Goal: Entertainment & Leisure: Browse casually

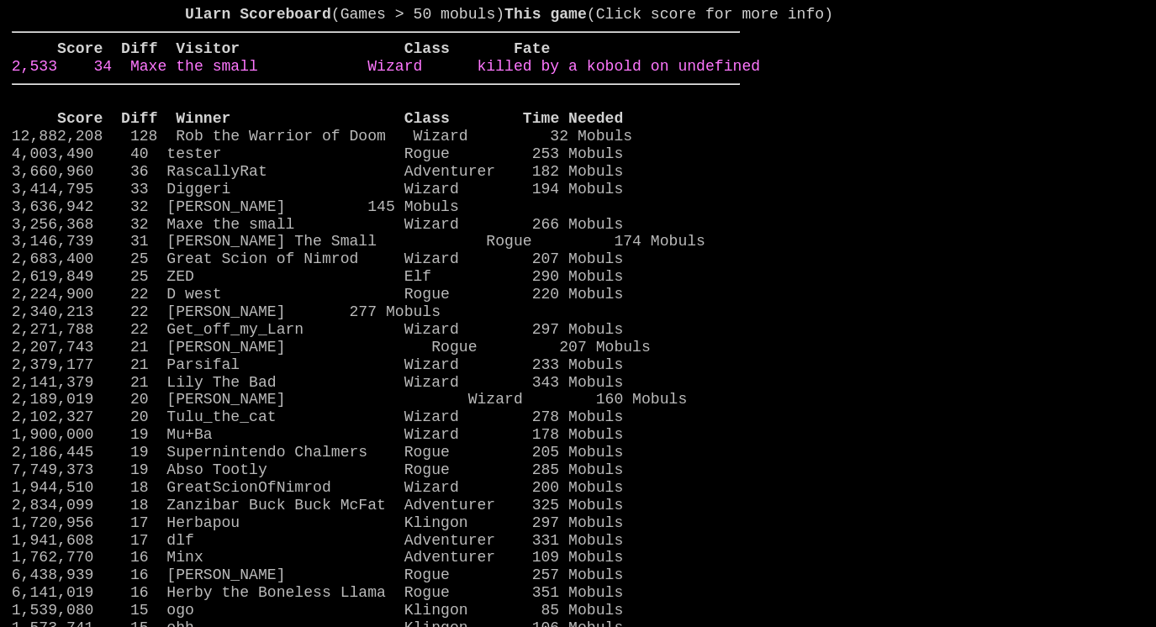
click at [669, 75] on link "2,533 34 Maxe the small Wizard killed by a kobold on undefined" at bounding box center [386, 66] width 748 height 17
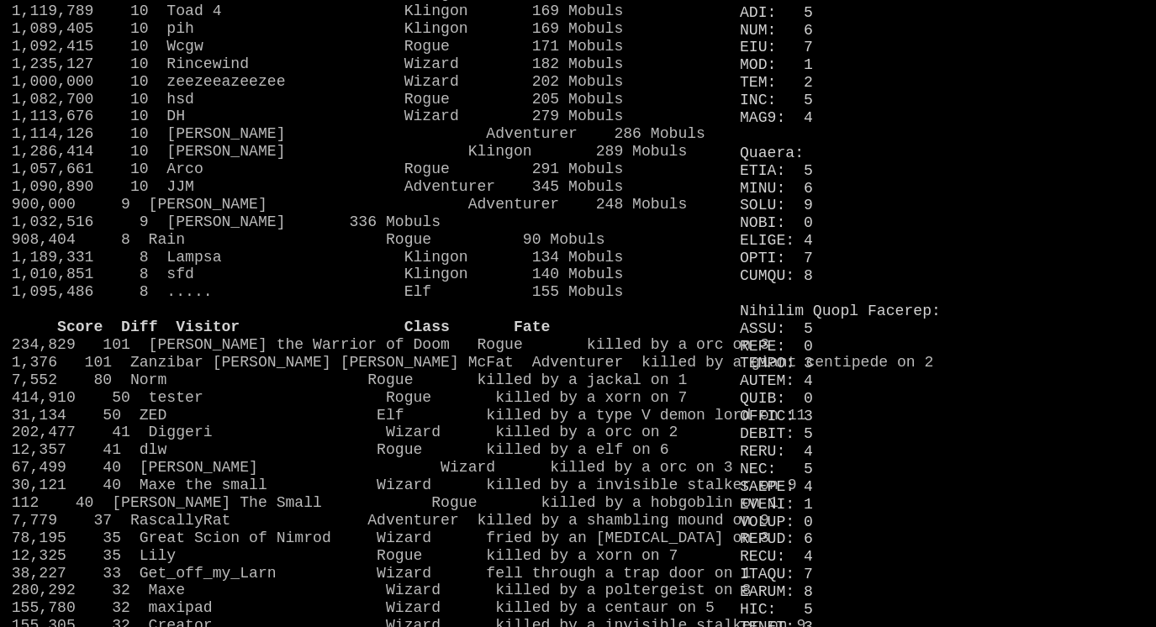
scroll to position [1096, 0]
